Goal: Task Accomplishment & Management: Manage account settings

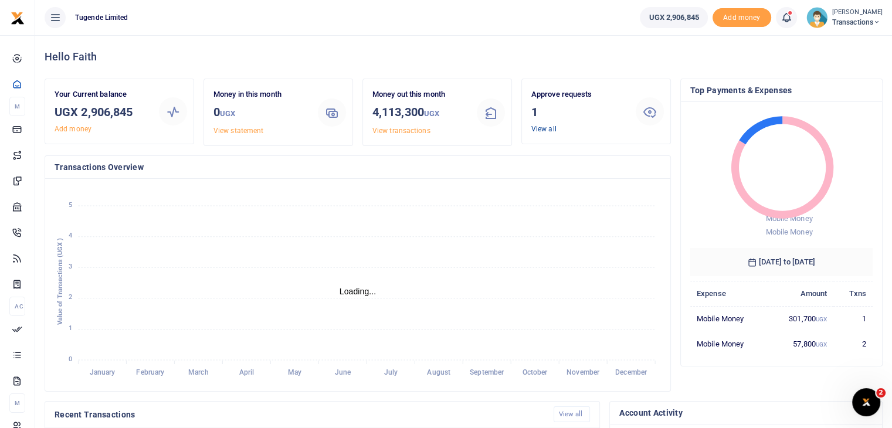
scroll to position [9, 9]
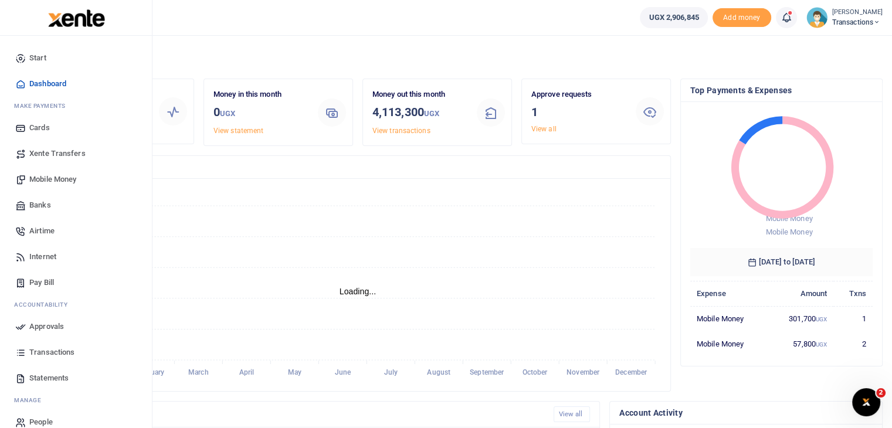
click at [38, 377] on span "Statements" at bounding box center [48, 378] width 39 height 12
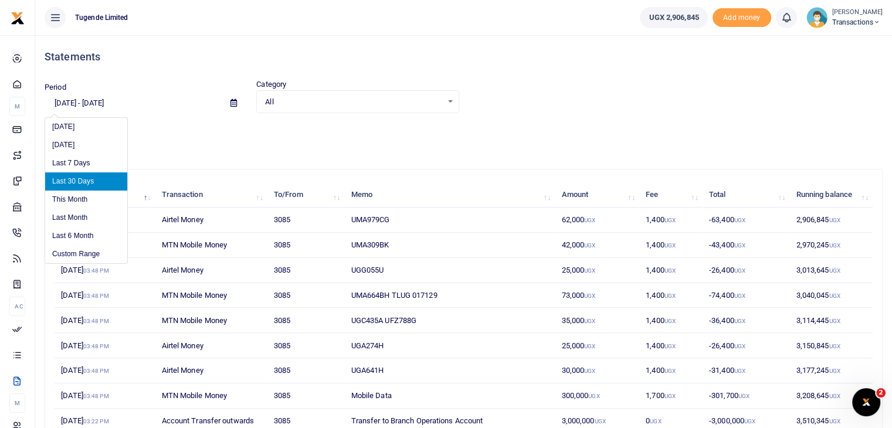
click at [128, 104] on input "09/03/2025 - 10/02/2025" at bounding box center [133, 103] width 177 height 20
click at [63, 219] on li "Last Month" at bounding box center [86, 218] width 82 height 18
type input "09/01/2025 - 09/30/2025"
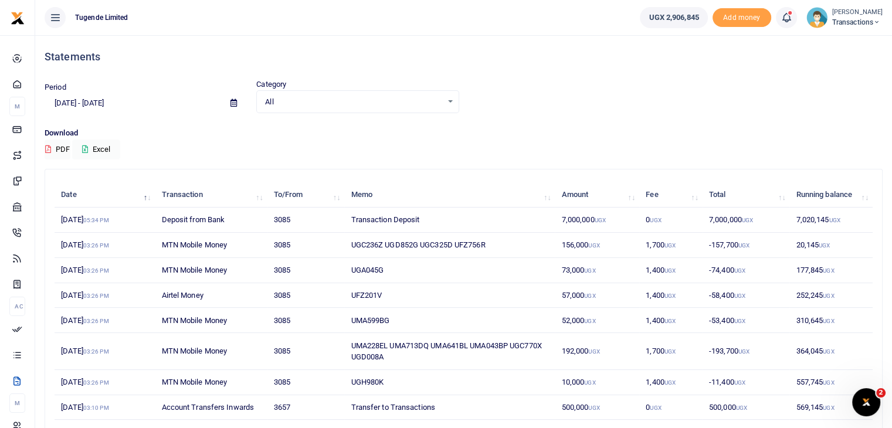
click at [826, 20] on img at bounding box center [816, 17] width 21 height 21
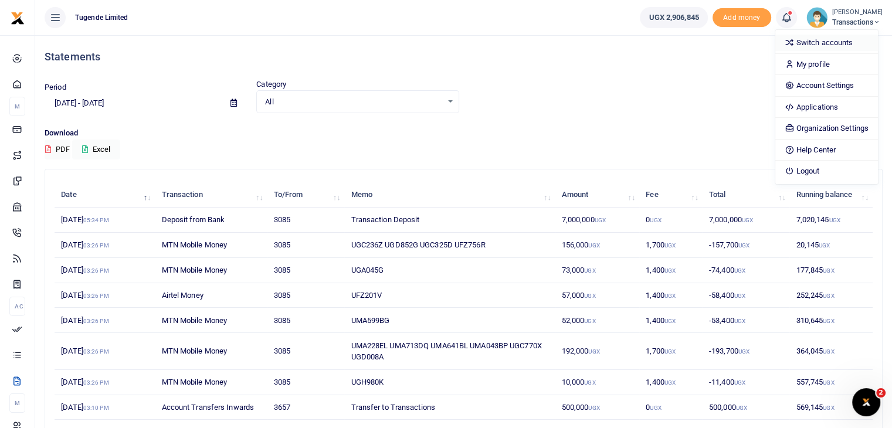
click at [824, 43] on link "Switch accounts" at bounding box center [826, 43] width 103 height 16
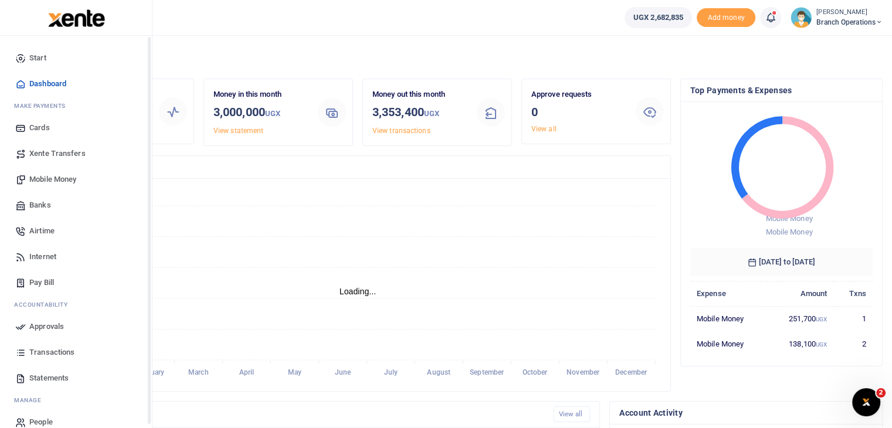
scroll to position [9, 9]
click at [41, 376] on span "Statements" at bounding box center [48, 378] width 39 height 12
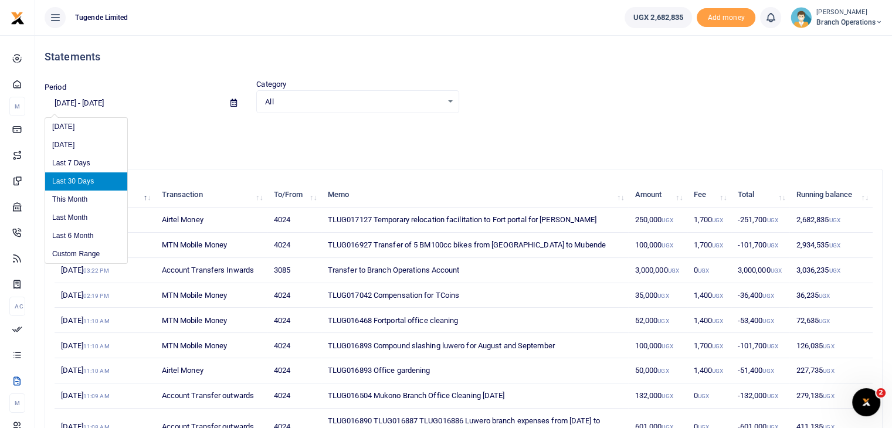
click at [134, 100] on input "09/03/2025 - 10/02/2025" at bounding box center [133, 103] width 177 height 20
click at [69, 212] on li "Last Month" at bounding box center [86, 218] width 82 height 18
type input "09/01/2025 - 09/30/2025"
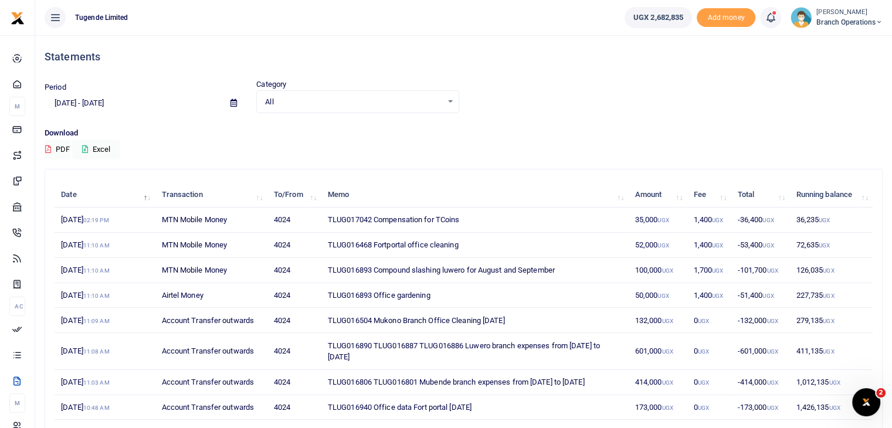
click at [804, 17] on img at bounding box center [801, 17] width 21 height 21
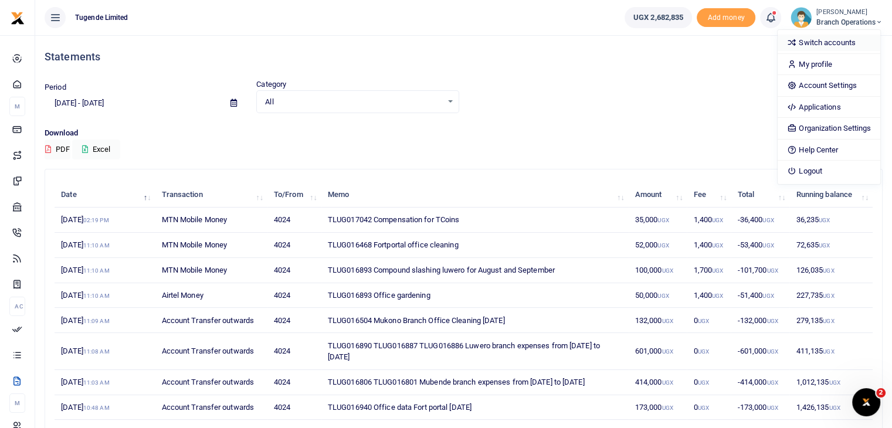
click at [809, 42] on link "Switch accounts" at bounding box center [829, 43] width 103 height 16
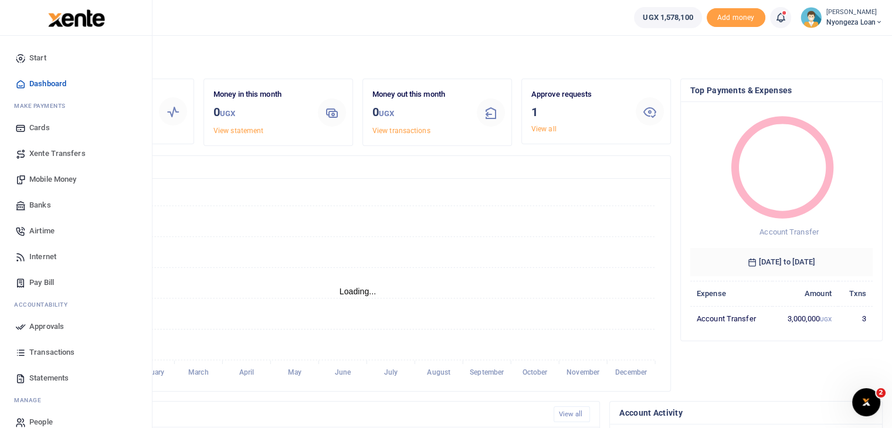
scroll to position [9, 9]
click at [36, 381] on span "Statements" at bounding box center [48, 378] width 39 height 12
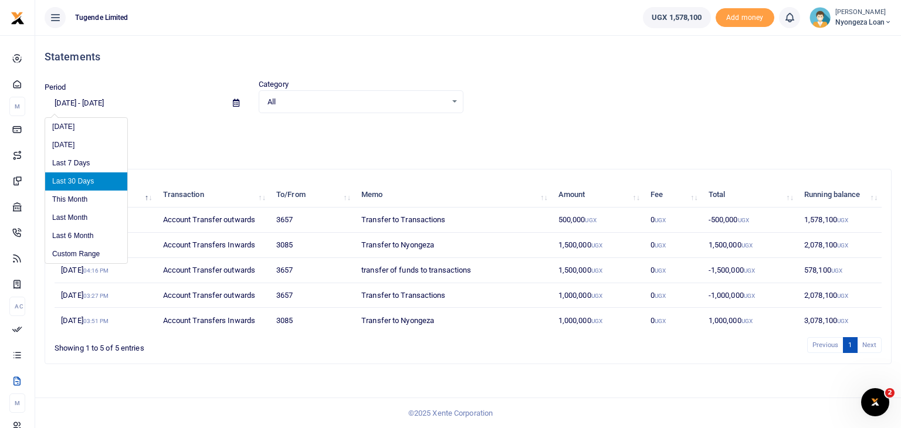
click at [77, 99] on input "[DATE] - [DATE]" at bounding box center [134, 103] width 179 height 20
click at [59, 219] on li "Last Month" at bounding box center [86, 218] width 82 height 18
type input "[DATE] - [DATE]"
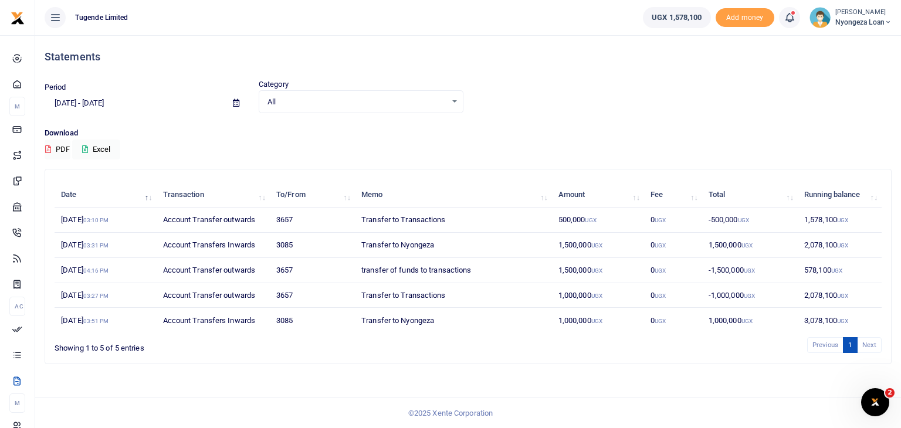
click at [821, 24] on img at bounding box center [819, 17] width 21 height 21
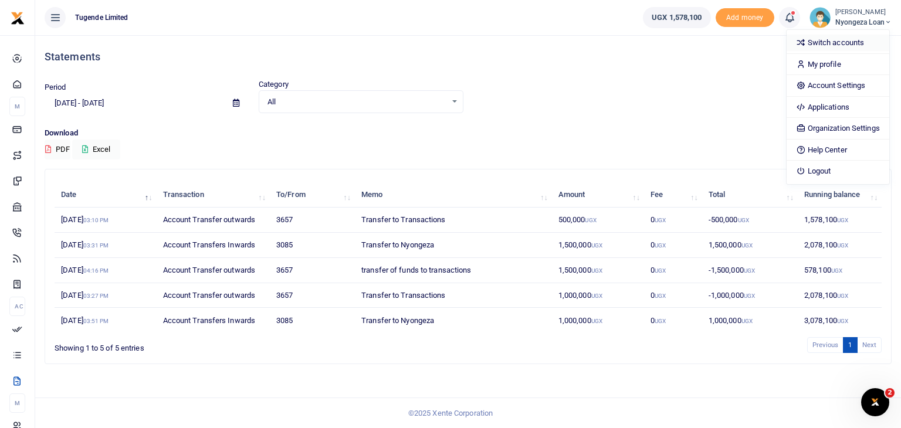
click at [815, 46] on link "Switch accounts" at bounding box center [838, 43] width 103 height 16
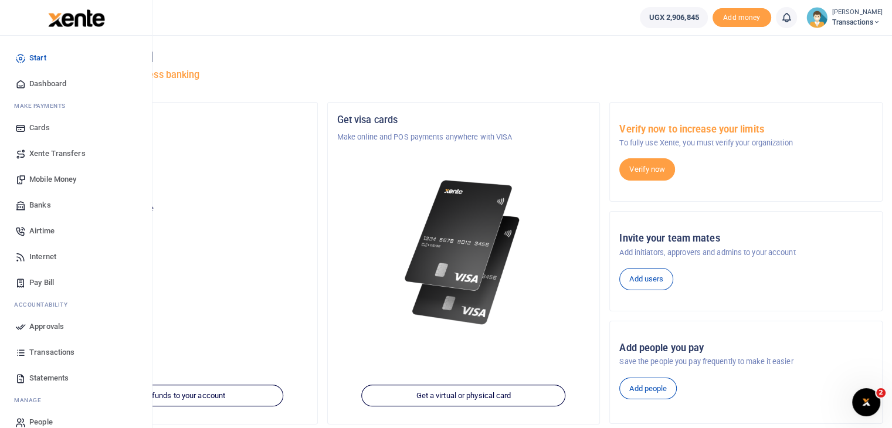
click at [38, 328] on span "Approvals" at bounding box center [46, 327] width 35 height 12
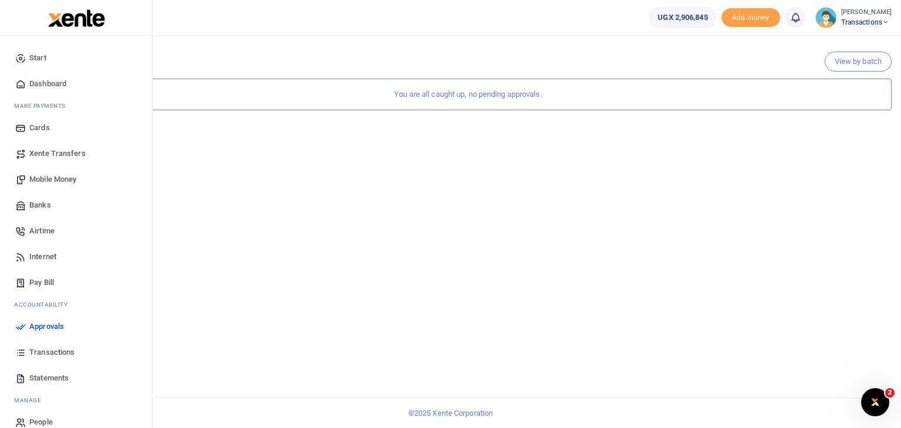
click at [36, 354] on span "Transactions" at bounding box center [51, 353] width 45 height 12
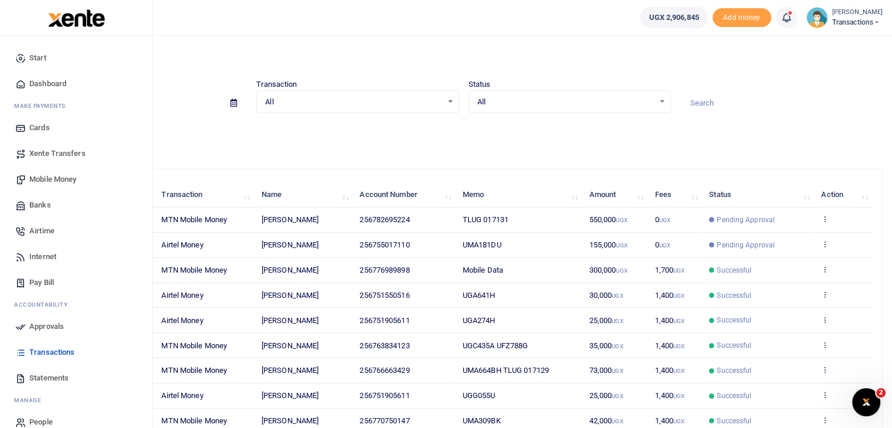
click at [61, 327] on span "Approvals" at bounding box center [46, 327] width 35 height 12
click at [40, 323] on span "Approvals" at bounding box center [46, 327] width 35 height 12
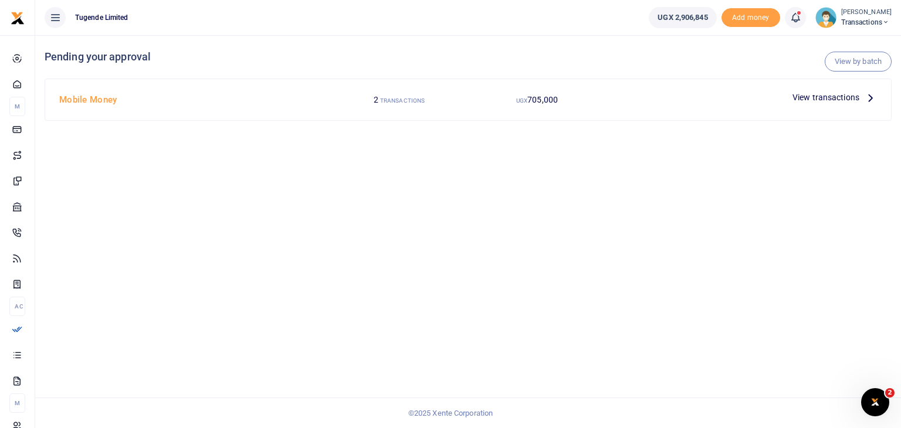
click at [825, 97] on span "View transactions" at bounding box center [825, 97] width 67 height 13
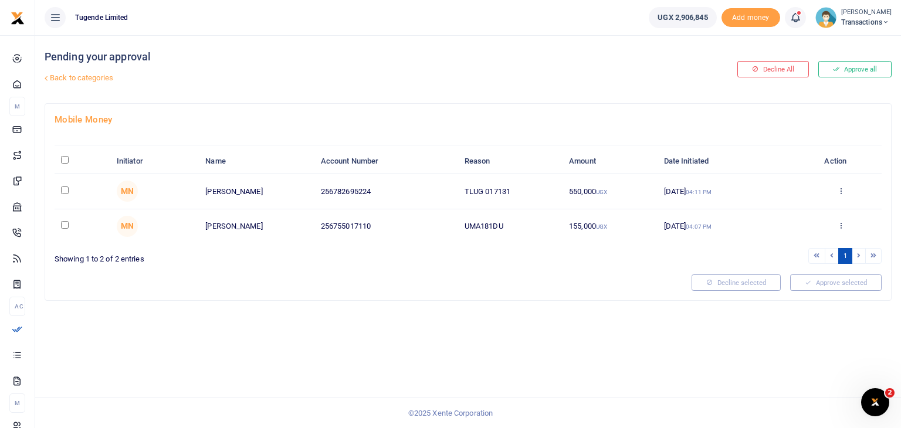
click at [65, 160] on input "\a \a : activate to sort column descending" at bounding box center [65, 160] width 8 height 8
checkbox input "true"
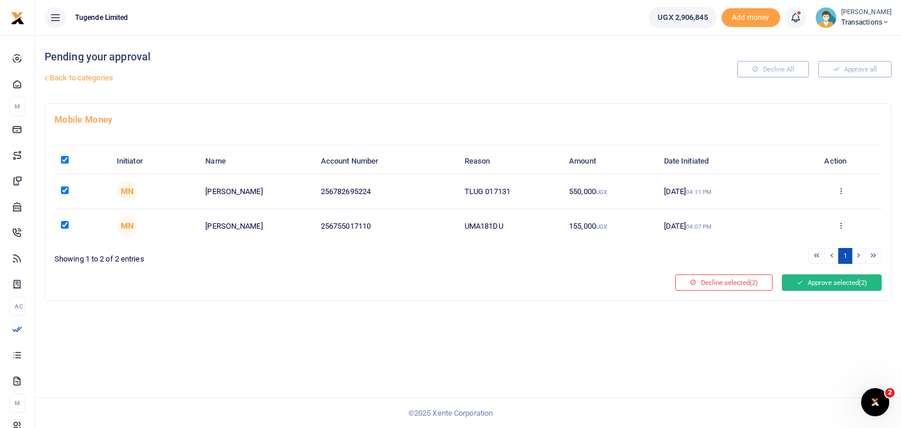
click at [838, 277] on button "Approve selected (2)" at bounding box center [832, 282] width 100 height 16
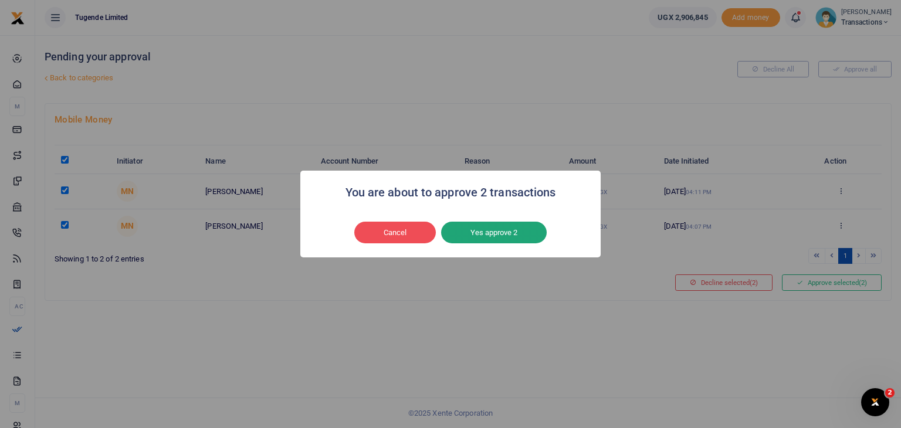
click at [483, 228] on button "Yes approve 2" at bounding box center [494, 233] width 106 height 22
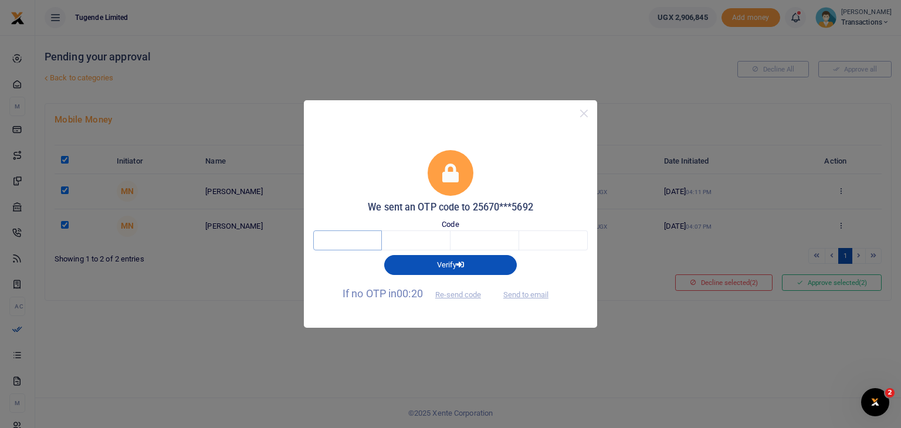
click at [364, 245] on input "text" at bounding box center [347, 240] width 69 height 20
type input "1"
type input "2"
type input "1"
type input "6"
